Goal: Download file/media

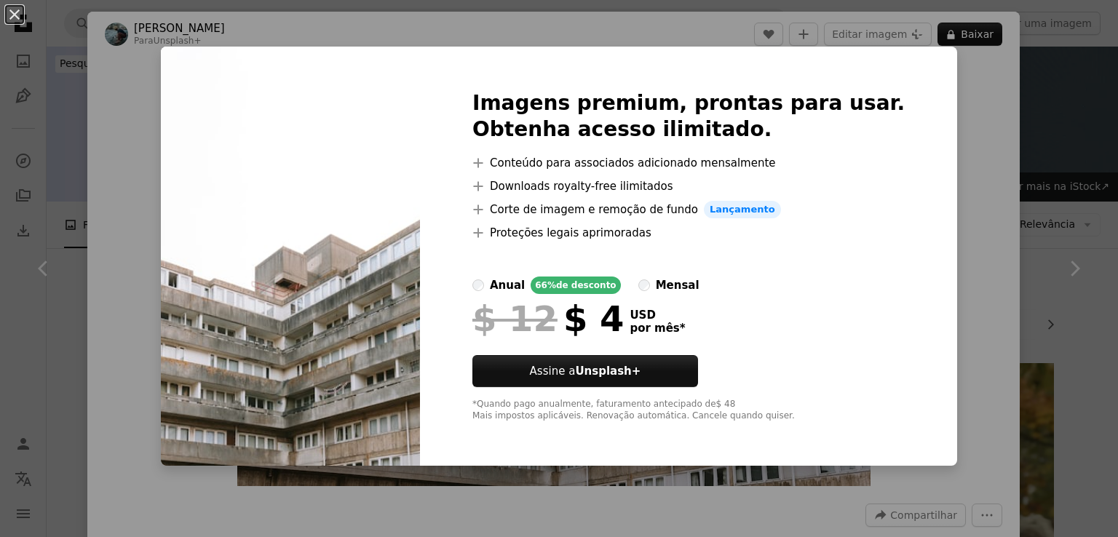
scroll to position [1070, 0]
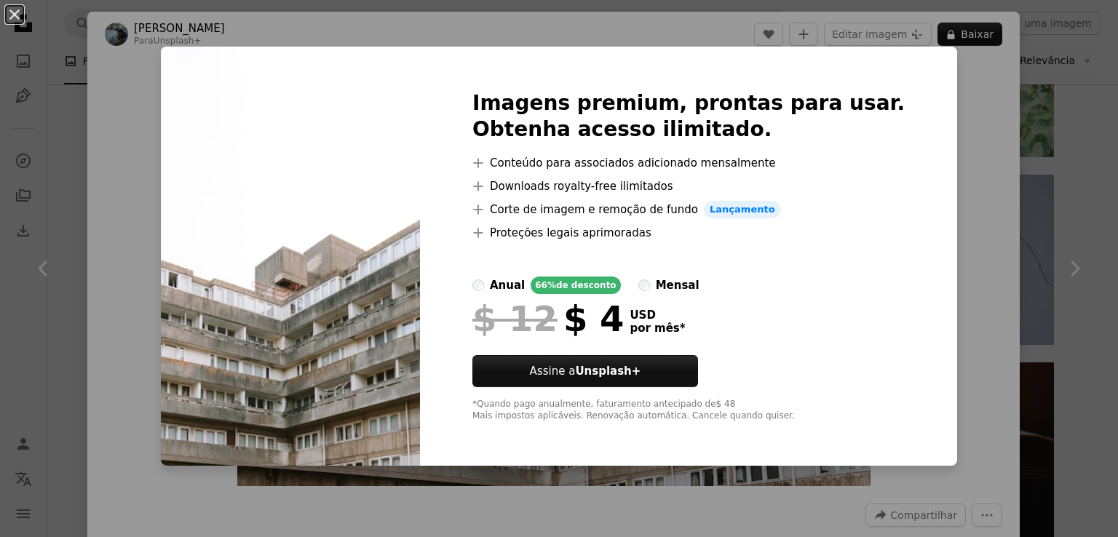
click at [917, 297] on div "An X shape Imagens premium, prontas para usar. Obtenha acesso ilimitado. A plus…" at bounding box center [559, 268] width 1118 height 537
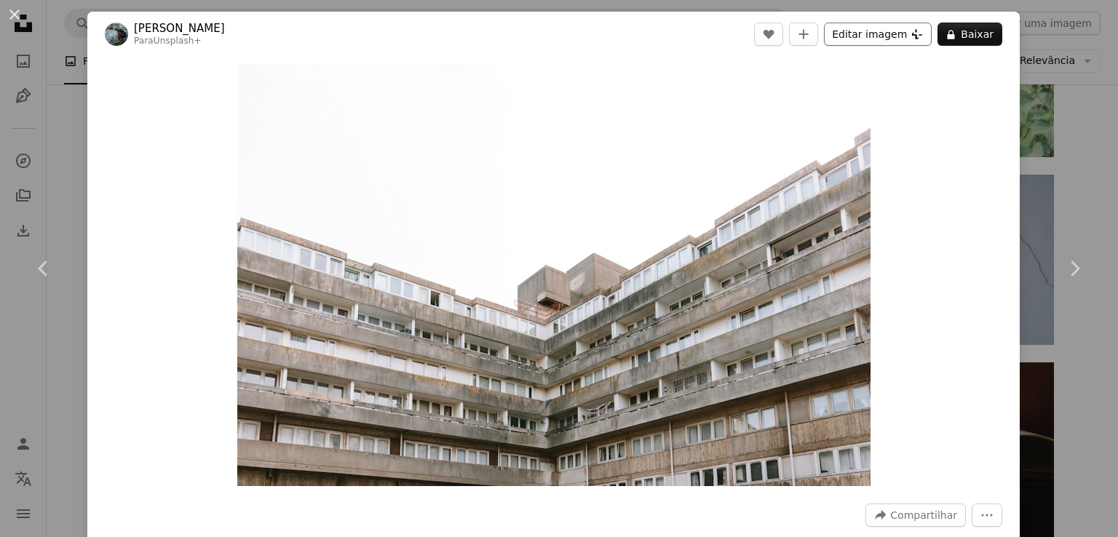
click at [866, 36] on button "Editar imagem Plus sign for Unsplash+" at bounding box center [878, 34] width 108 height 23
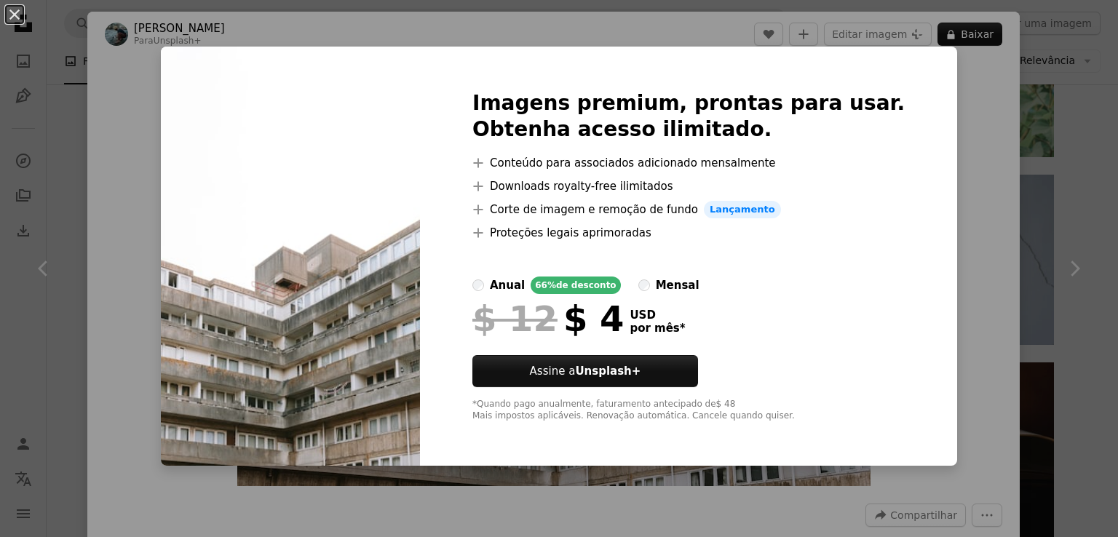
click at [955, 304] on div "An X shape Imagens premium, prontas para usar. Obtenha acesso ilimitado. A plus…" at bounding box center [559, 268] width 1118 height 537
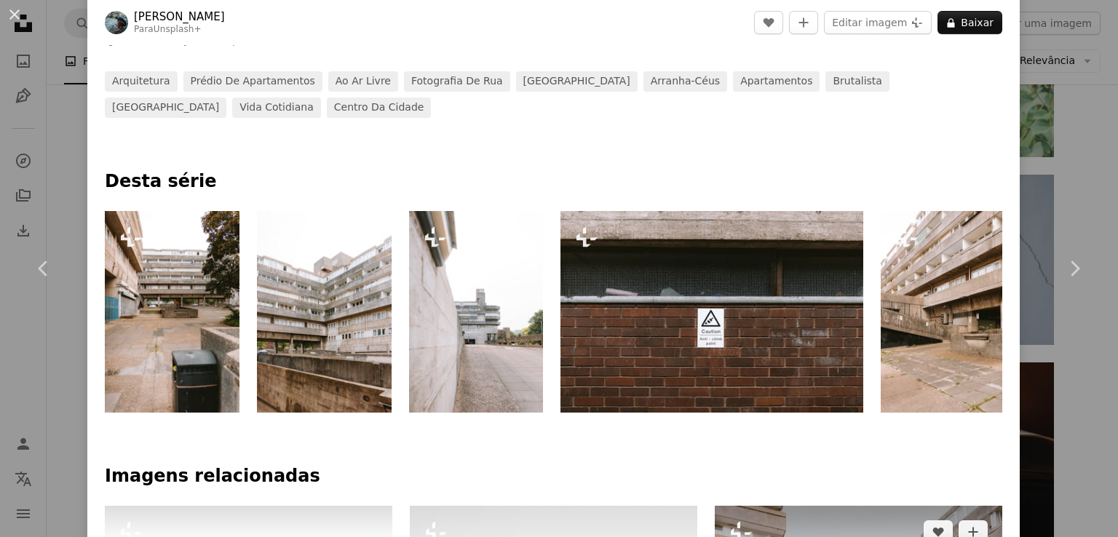
scroll to position [728, 0]
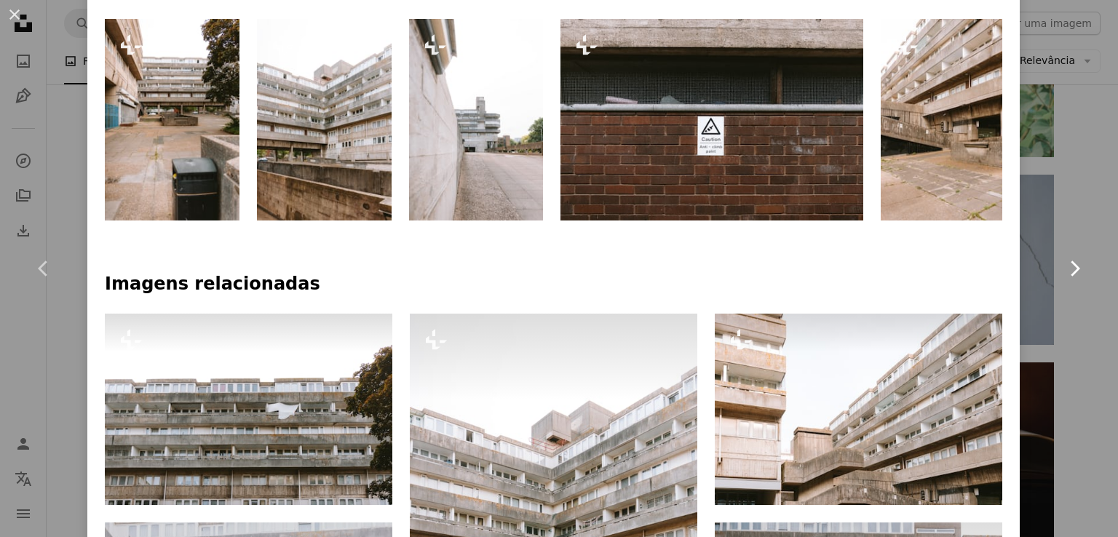
click at [1048, 221] on link "Chevron right" at bounding box center [1074, 269] width 87 height 140
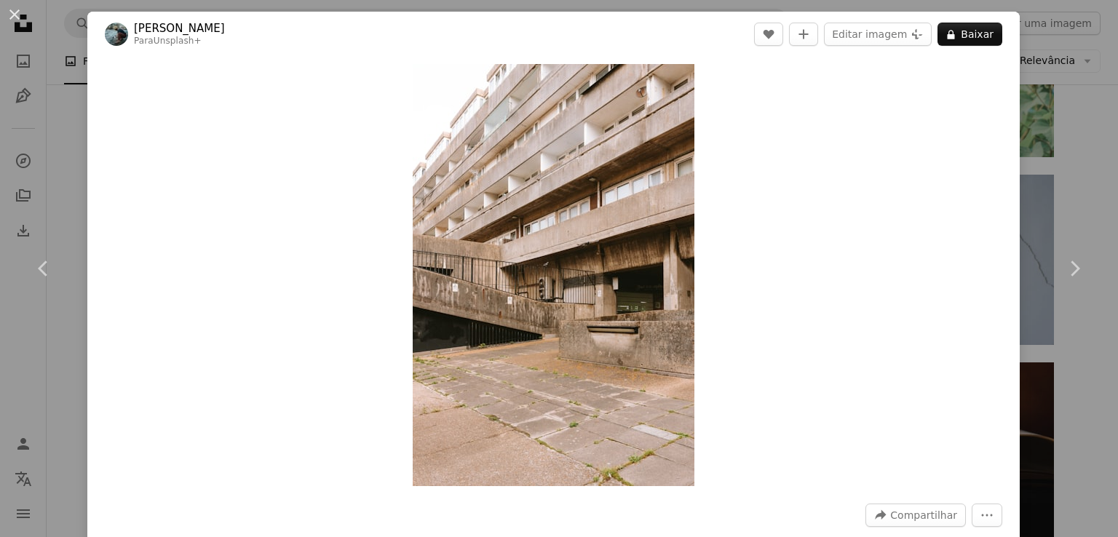
click at [1075, 108] on div "An X shape Chevron left Chevron right [PERSON_NAME] Para Unsplash+ A heart A pl…" at bounding box center [559, 268] width 1118 height 537
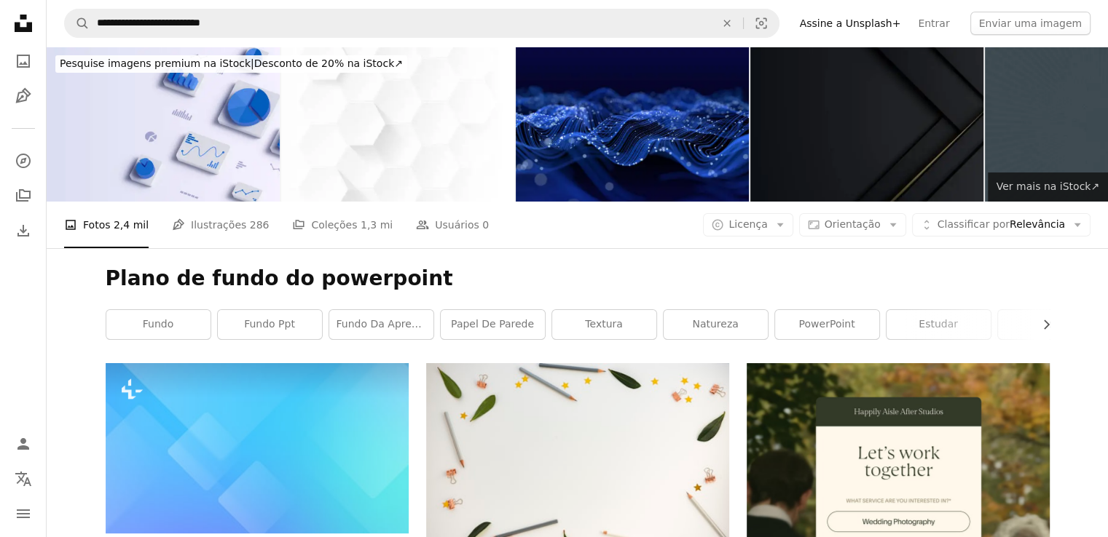
click at [1019, 193] on link "Ver mais ↗ Ver mais na iStock ↗" at bounding box center [1047, 187] width 120 height 29
